Goal: Information Seeking & Learning: Learn about a topic

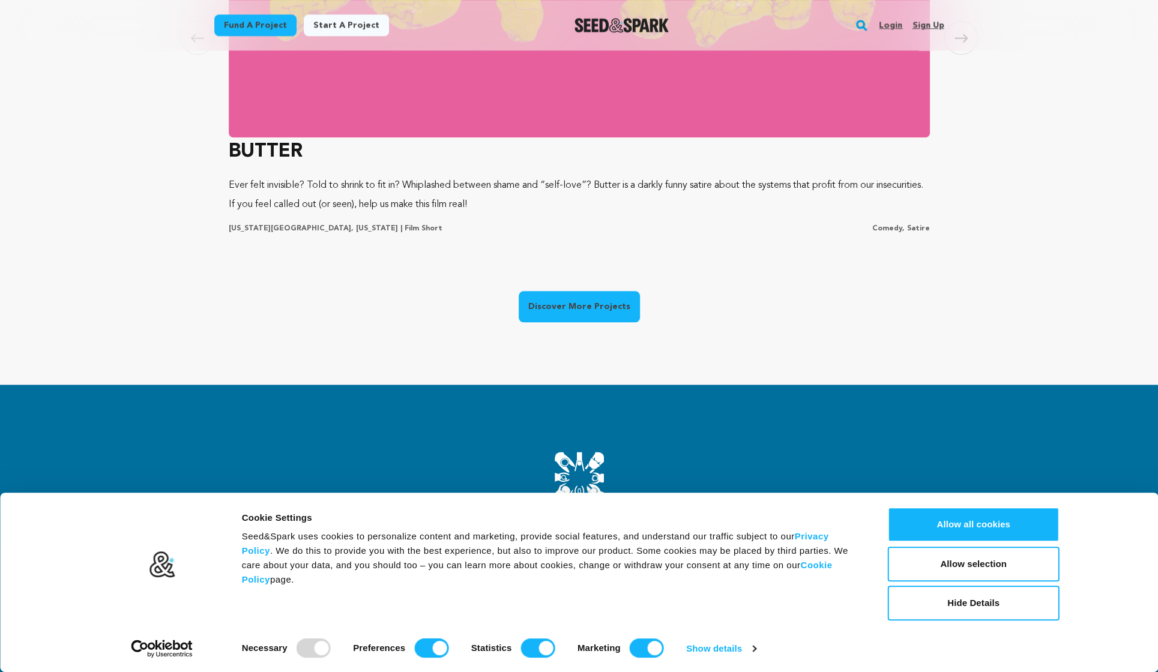
scroll to position [0, 311]
click at [267, 27] on link "Fund a project" at bounding box center [255, 25] width 82 height 22
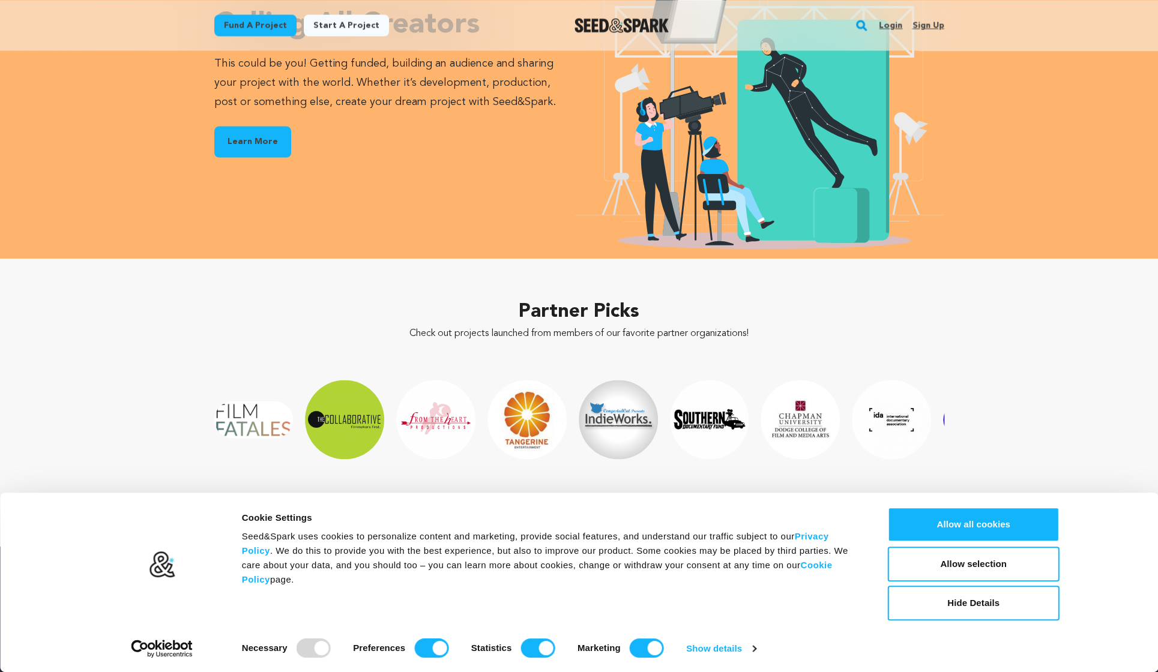
scroll to position [1755, 0]
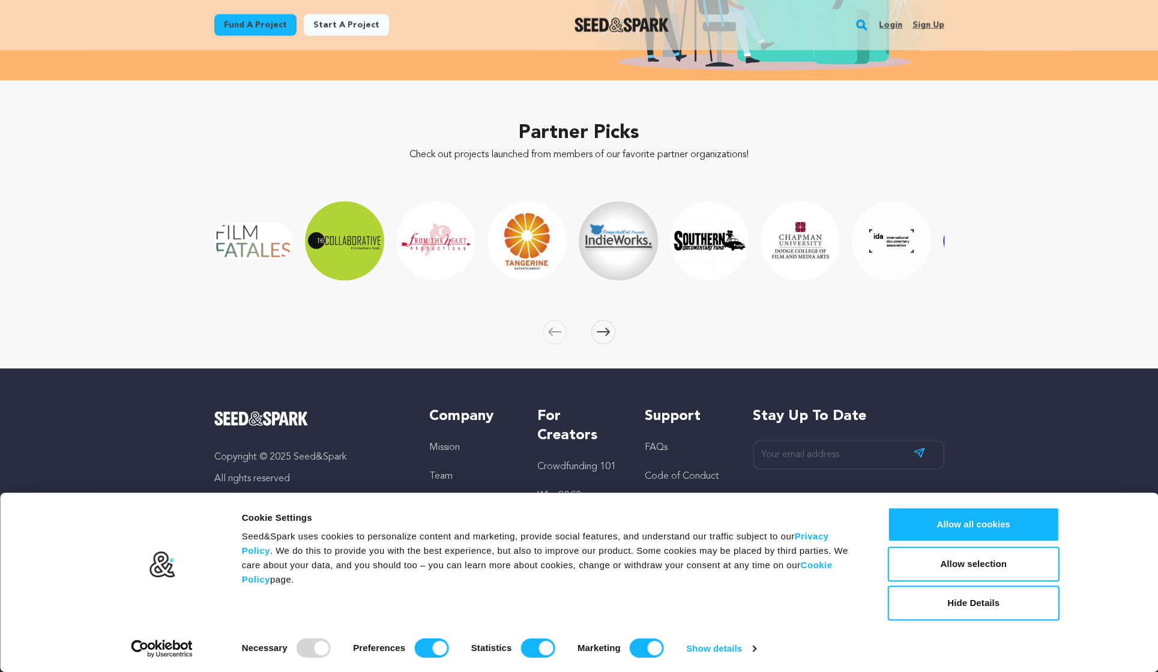
click at [579, 462] on link "Crowdfunding 101" at bounding box center [576, 467] width 79 height 10
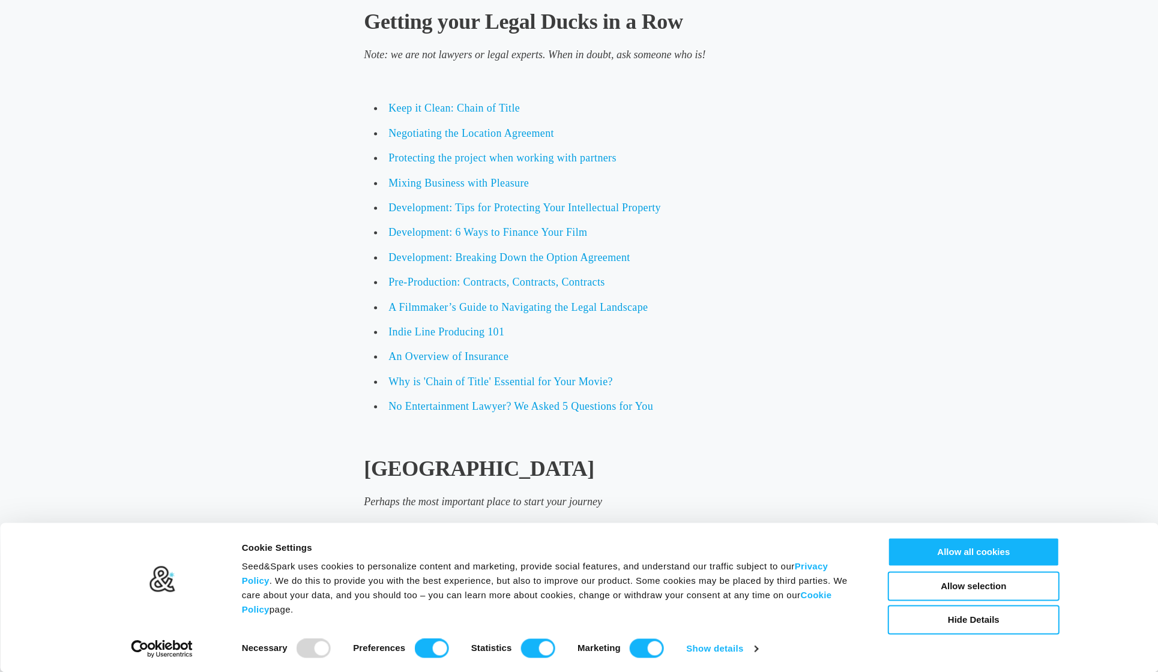
scroll to position [1681, 0]
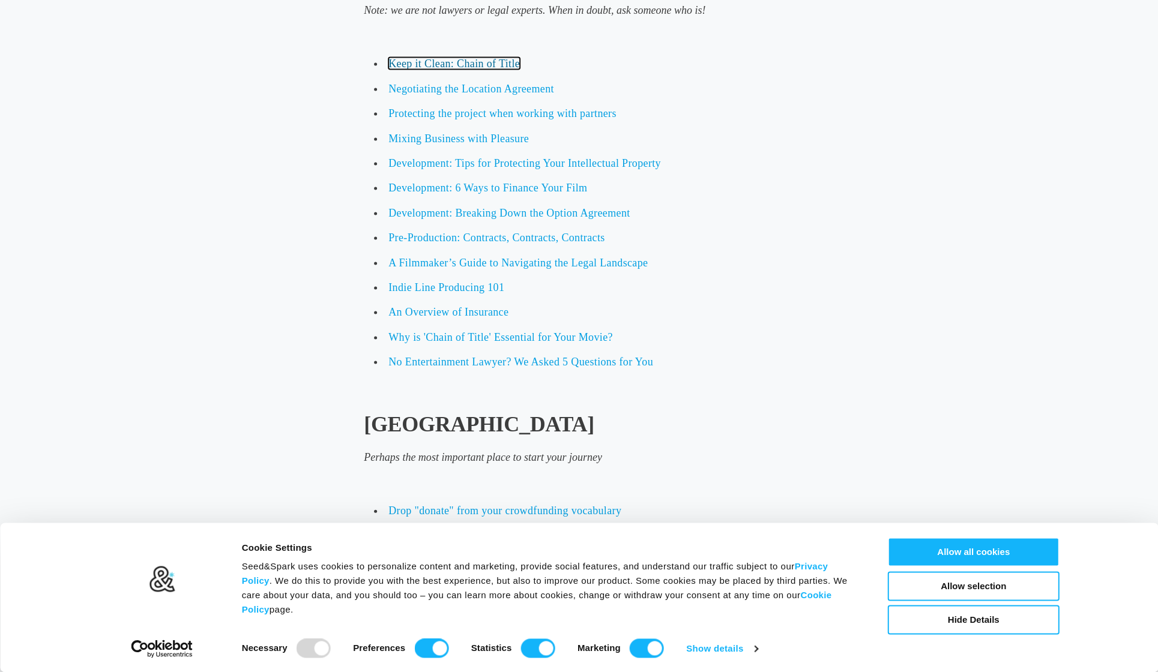
click at [435, 65] on span "Keep it Clean: Chain of Title" at bounding box center [453, 63] width 131 height 12
